Goal: Task Accomplishment & Management: Manage account settings

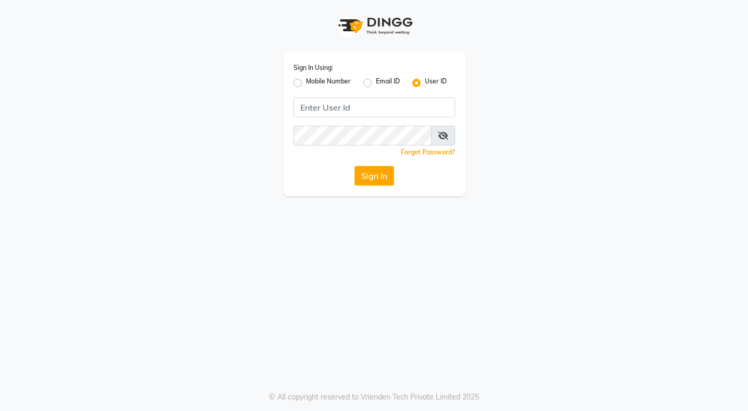
click at [306, 84] on label "Mobile Number" at bounding box center [328, 83] width 45 height 13
click at [306, 83] on input "Mobile Number" at bounding box center [309, 80] width 7 height 7
radio input "true"
click at [360, 109] on input "Username" at bounding box center [391, 107] width 127 height 20
click at [425, 83] on label "User ID" at bounding box center [436, 83] width 22 height 13
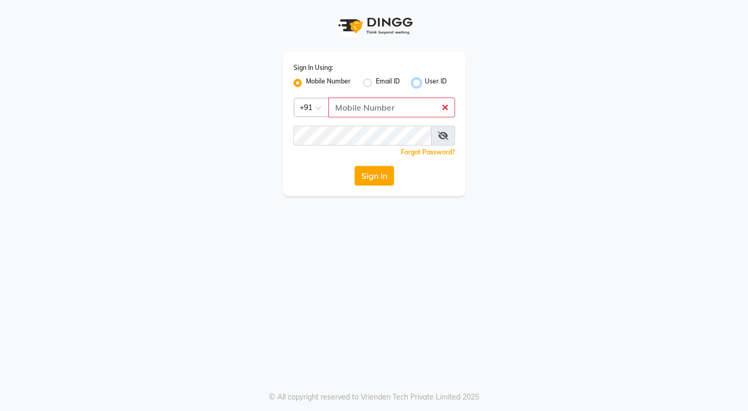
click at [425, 83] on input "User ID" at bounding box center [428, 80] width 7 height 7
radio input "true"
radio input "false"
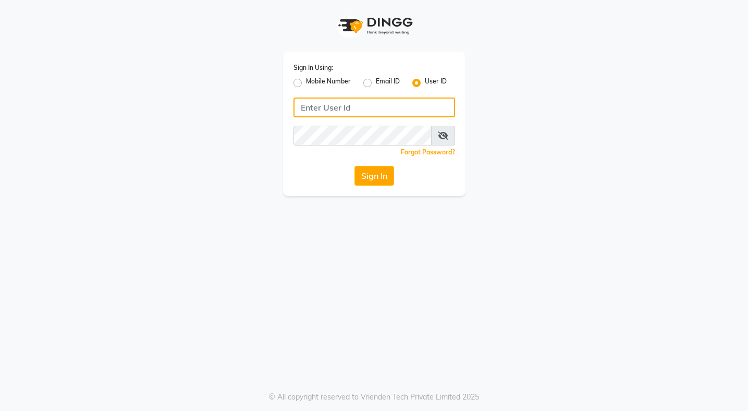
click at [363, 108] on input "Username" at bounding box center [373, 107] width 161 height 20
type input "ourstory"
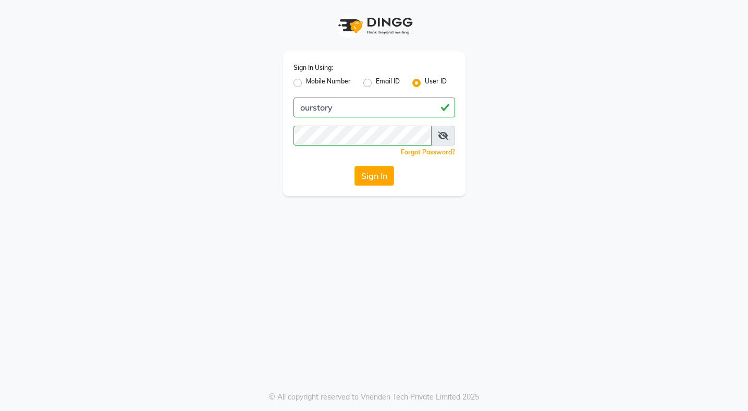
click at [445, 139] on icon at bounding box center [443, 135] width 10 height 8
click at [378, 176] on button "Sign In" at bounding box center [374, 176] width 40 height 20
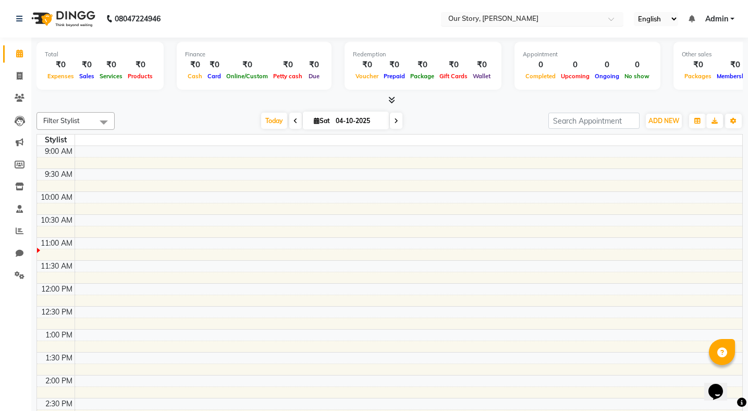
click at [568, 22] on input "text" at bounding box center [521, 20] width 151 height 10
click at [423, 11] on nav "08047224946 Select Location × Our Story, Bhoslenagar Our Story, Bhoslenagar Eng…" at bounding box center [374, 19] width 748 height 38
click at [716, 19] on span "Admin" at bounding box center [716, 19] width 23 height 11
click at [636, 7] on nav "08047224946 Select Location × Our Story, Bhoslenagar English ENGLISH Español ال…" at bounding box center [374, 19] width 748 height 38
click at [111, 122] on span at bounding box center [103, 122] width 21 height 20
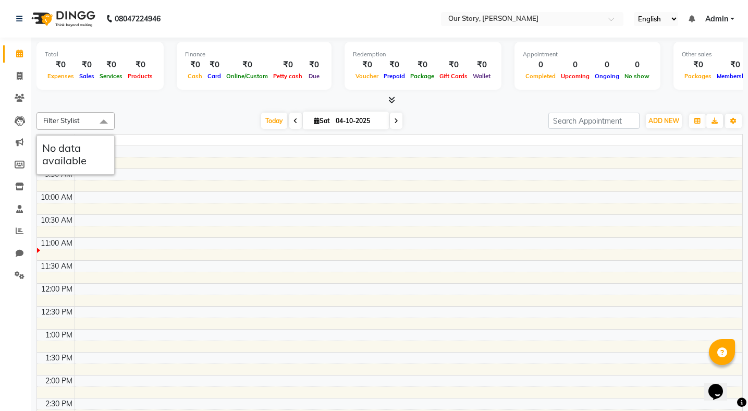
click at [137, 115] on div "[DATE] [DATE]" at bounding box center [331, 121] width 423 height 16
click at [391, 98] on icon at bounding box center [391, 100] width 7 height 8
